Goal: Communication & Community: Participate in discussion

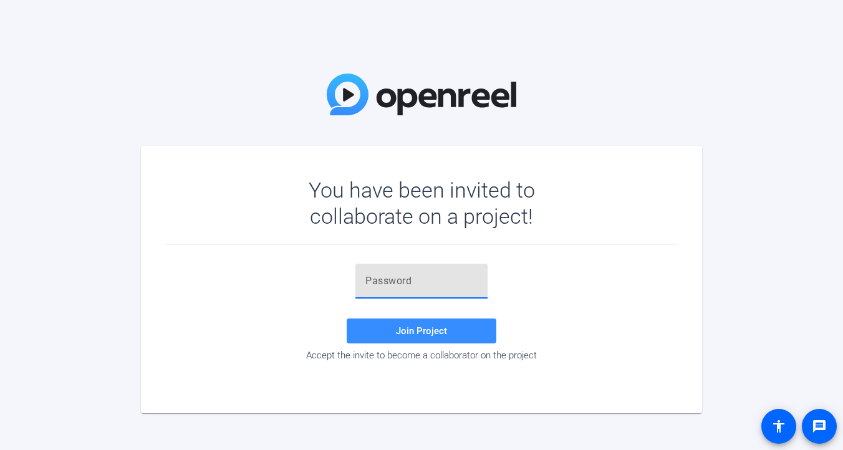
click at [374, 285] on input "text" at bounding box center [422, 281] width 112 height 15
paste input "R===0H"
type input "R===0H"
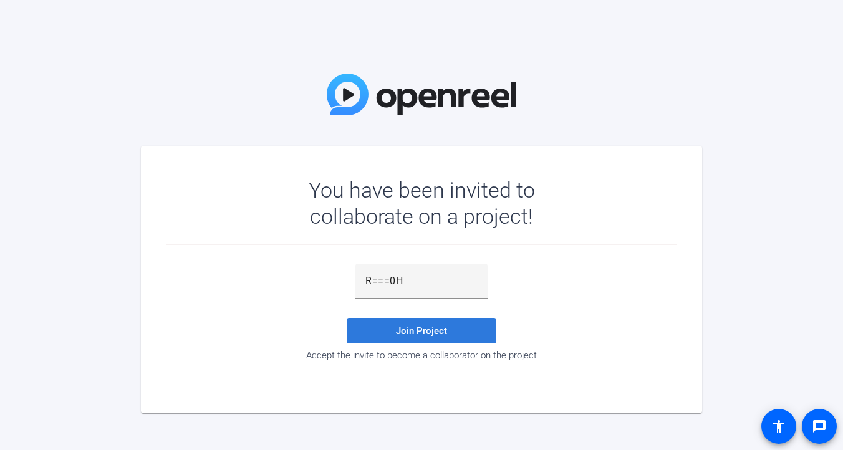
click at [411, 329] on span "Join Project" at bounding box center [421, 331] width 51 height 11
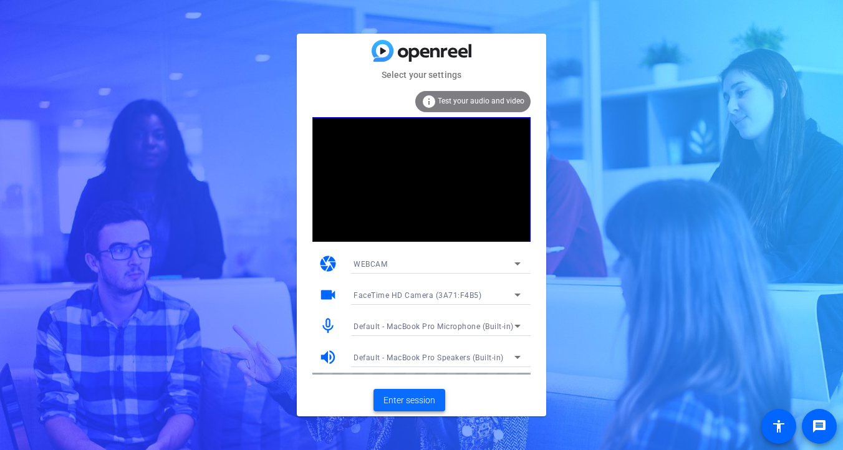
click at [404, 406] on span "Enter session" at bounding box center [410, 400] width 52 height 13
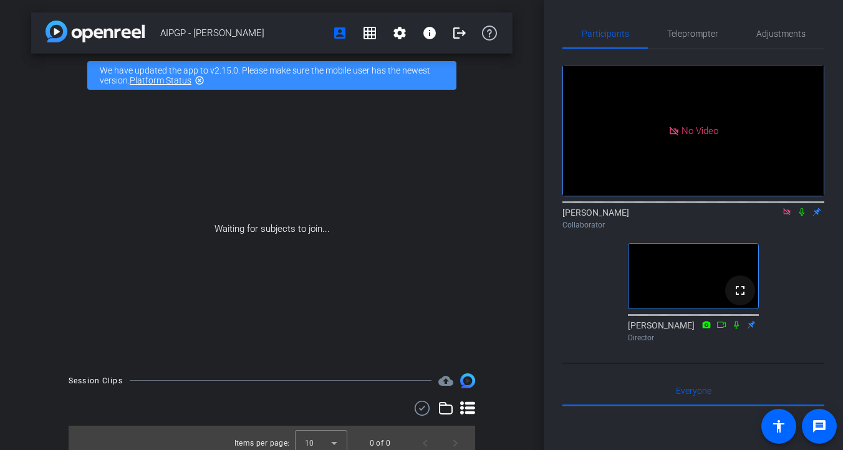
scroll to position [12, 0]
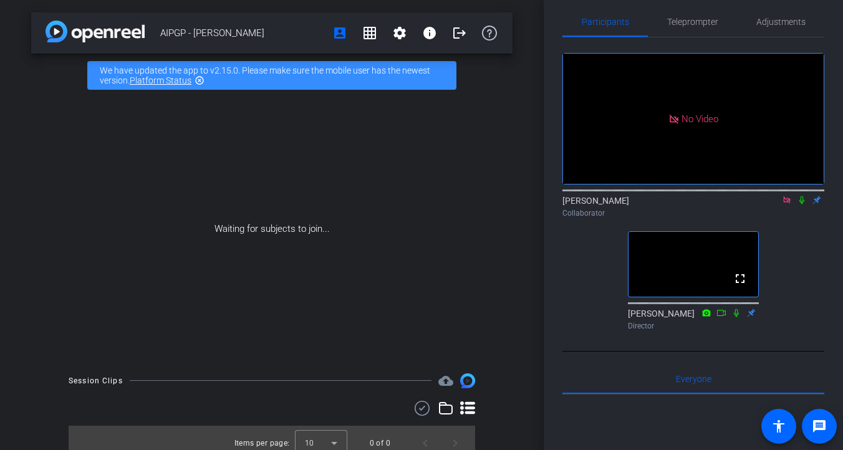
click at [788, 205] on icon at bounding box center [787, 200] width 10 height 9
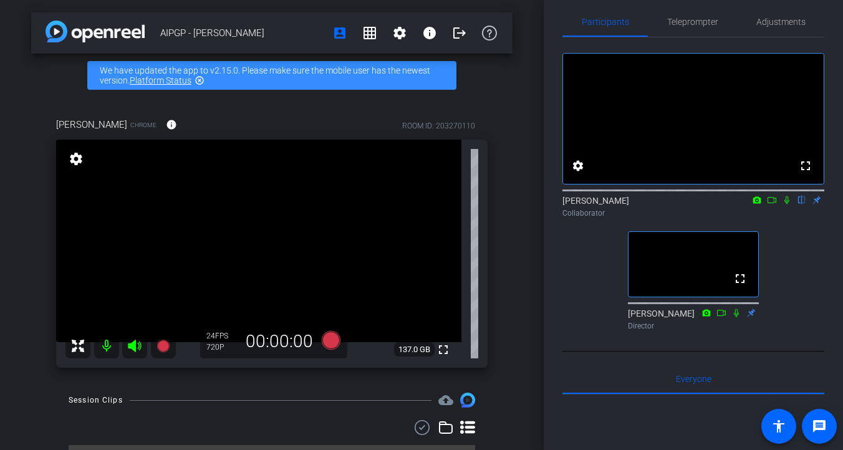
click at [784, 205] on icon at bounding box center [787, 200] width 10 height 9
click at [786, 205] on icon at bounding box center [787, 200] width 10 height 9
click at [789, 205] on icon at bounding box center [787, 200] width 10 height 9
click at [772, 205] on icon at bounding box center [772, 200] width 10 height 9
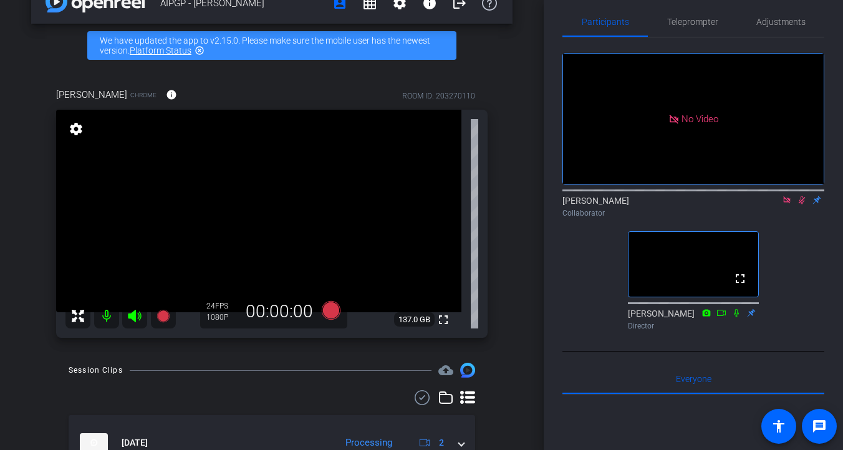
click at [800, 205] on icon at bounding box center [802, 200] width 10 height 9
